Goal: Transaction & Acquisition: Book appointment/travel/reservation

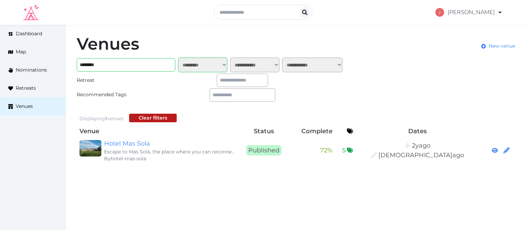
select select "*******"
drag, startPoint x: 446, startPoint y: 64, endPoint x: 429, endPoint y: 31, distance: 37.6
click at [446, 64] on link "My Retreats" at bounding box center [466, 63] width 59 height 16
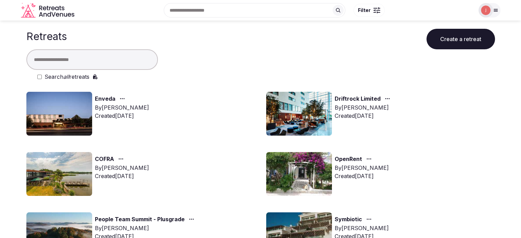
click at [134, 59] on input "text" at bounding box center [92, 59] width 132 height 21
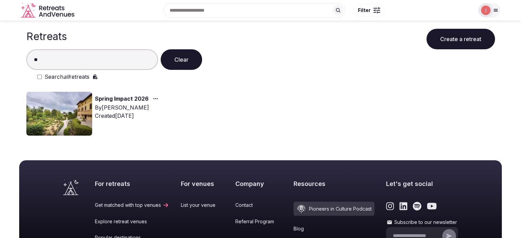
type input "**"
click at [70, 98] on img at bounding box center [59, 114] width 66 height 44
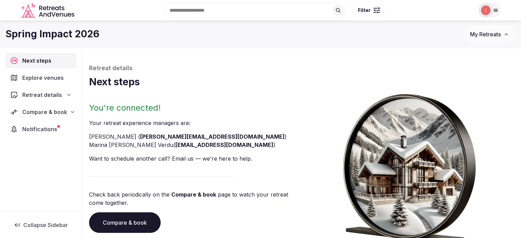
click at [55, 115] on span "Compare & book" at bounding box center [44, 112] width 45 height 8
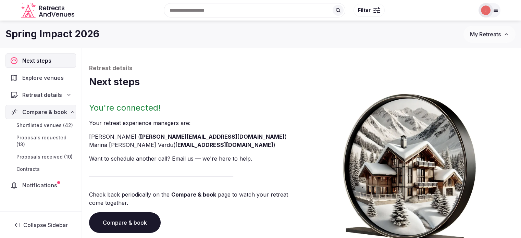
click at [48, 154] on span "Proposals received (10)" at bounding box center [44, 157] width 56 height 7
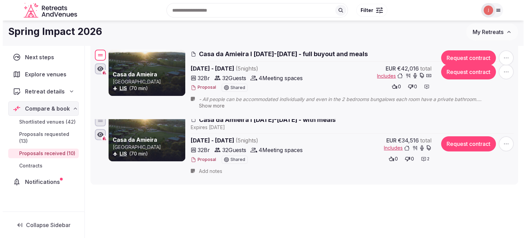
scroll to position [69, 0]
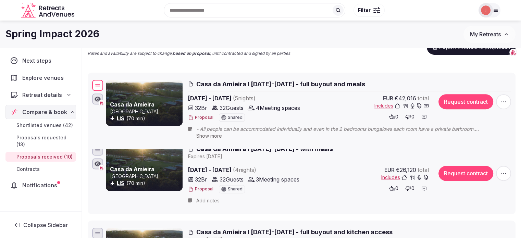
drag, startPoint x: 100, startPoint y: 115, endPoint x: 113, endPoint y: 87, distance: 31.1
click at [113, 87] on div "Casa da Amieira Portugal LIS (70 min) Casa da Amieira I 25-30 Jan 2026 - full b…" at bounding box center [302, 110] width 422 height 65
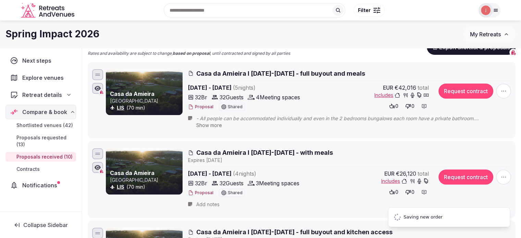
click at [205, 108] on button "Proposal" at bounding box center [200, 107] width 25 height 6
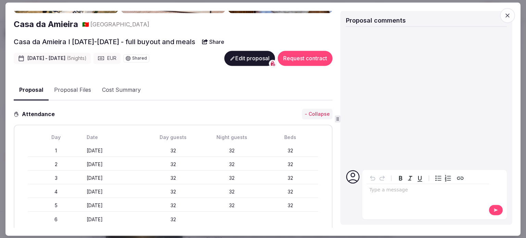
scroll to position [0, 0]
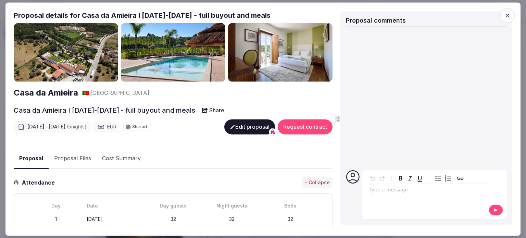
click at [234, 122] on button "Edit proposal" at bounding box center [249, 126] width 51 height 15
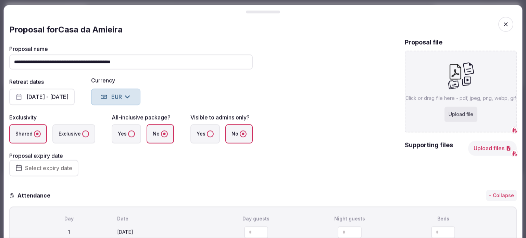
click at [507, 28] on span "button" at bounding box center [506, 24] width 15 height 15
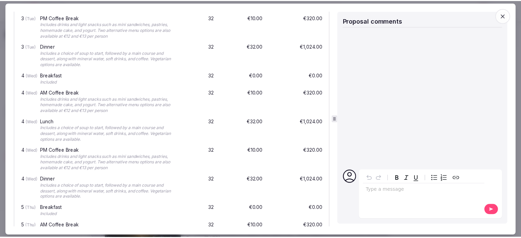
scroll to position [1371, 0]
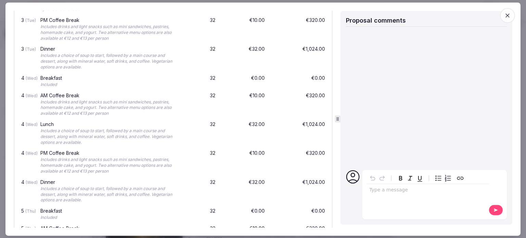
click at [514, 17] on span "button" at bounding box center [507, 15] width 15 height 15
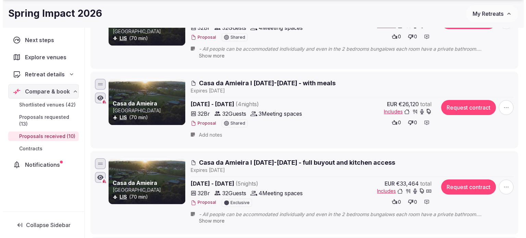
scroll to position [206, 0]
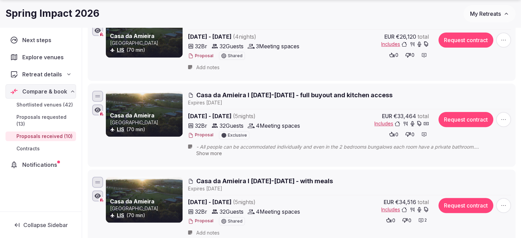
click at [204, 134] on button "Proposal" at bounding box center [200, 135] width 25 height 6
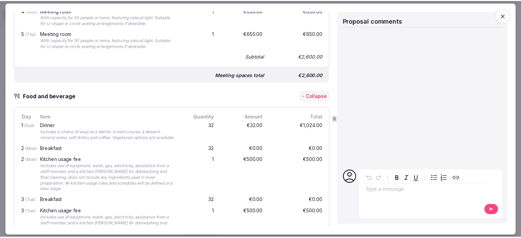
scroll to position [891, 0]
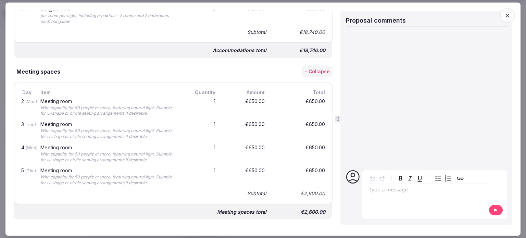
click at [513, 16] on span "button" at bounding box center [507, 15] width 15 height 15
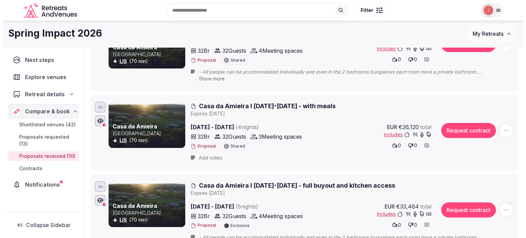
scroll to position [69, 0]
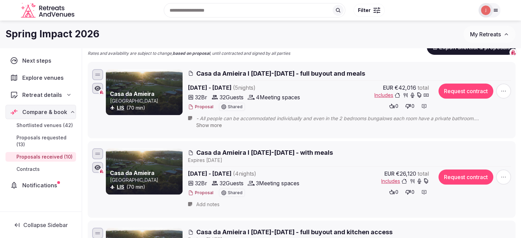
click at [208, 109] on button "Proposal" at bounding box center [200, 107] width 25 height 6
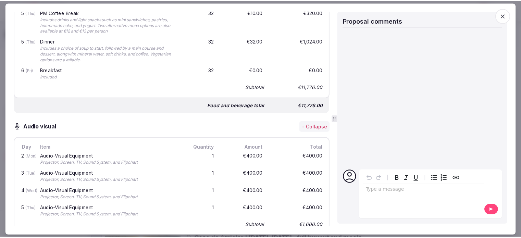
scroll to position [1817, 0]
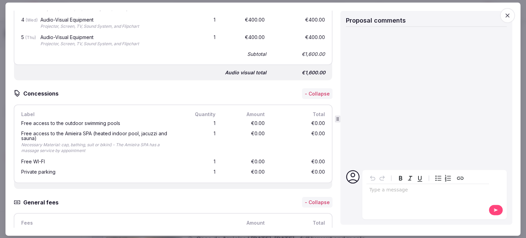
click at [509, 13] on icon "button" at bounding box center [508, 15] width 7 height 7
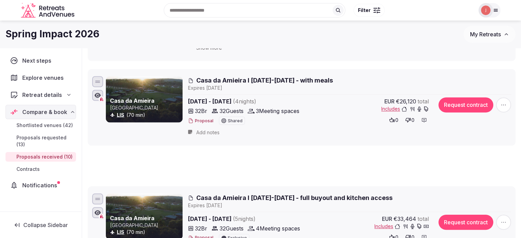
scroll to position [0, 0]
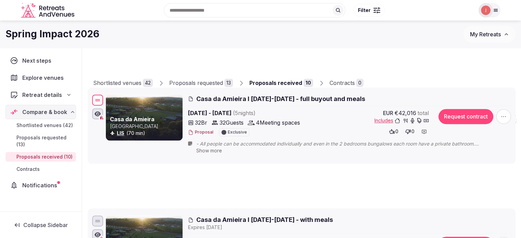
drag, startPoint x: 95, startPoint y: 104, endPoint x: 99, endPoint y: 100, distance: 6.1
click at [99, 100] on div at bounding box center [97, 100] width 11 height 11
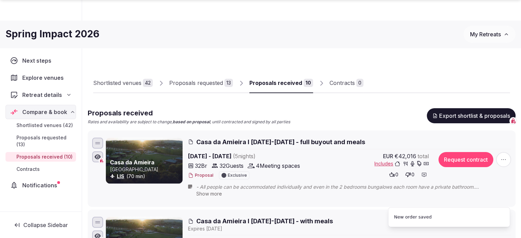
scroll to position [34, 0]
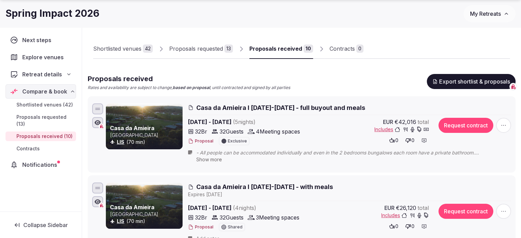
click at [248, 105] on span "Casa da Amieira I 25-30 Jan 2026 - full buyout and meals" at bounding box center [280, 108] width 169 height 9
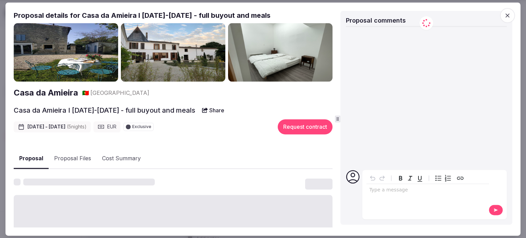
click at [173, 17] on h2 "Proposal details for Casa da Amieira I 25-30 Jan 2026 - full buyout and meals" at bounding box center [173, 16] width 319 height 10
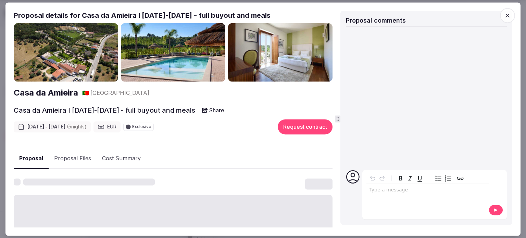
click at [173, 17] on h2 "Proposal details for Casa da Amieira I 25-30 Jan 2026 - full buyout and meals" at bounding box center [173, 16] width 319 height 10
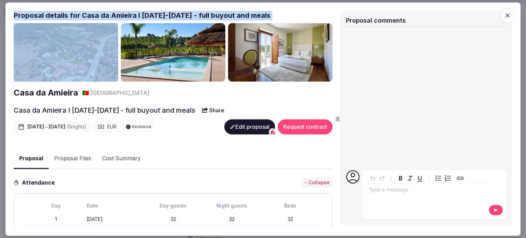
copy h2 "Proposal details for Casa da Amieira I 25-30 Jan 2026 - full buyout and meals"
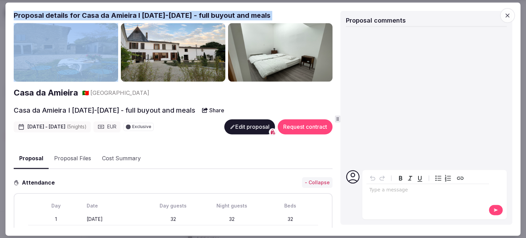
click at [508, 17] on icon "button" at bounding box center [508, 15] width 7 height 7
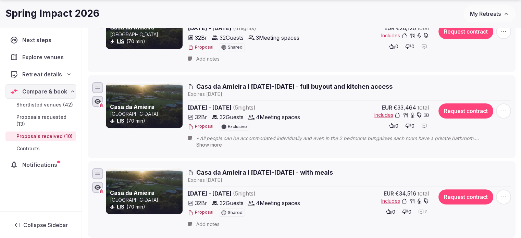
scroll to position [308, 0]
